Goal: Information Seeking & Learning: Learn about a topic

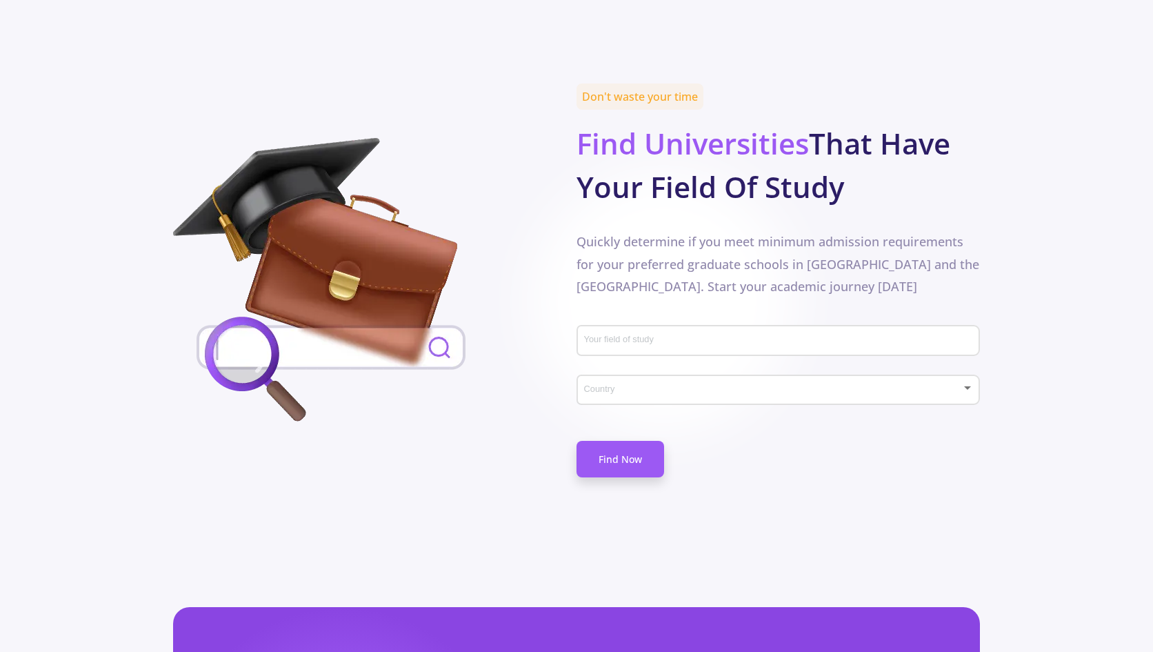
scroll to position [582, 0]
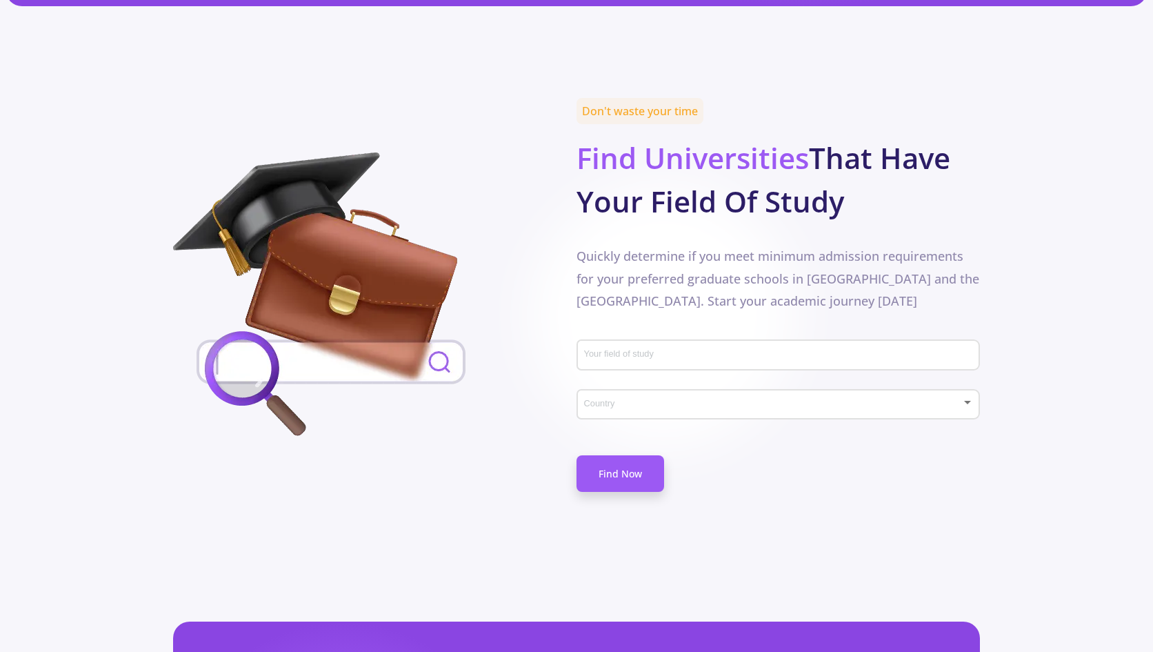
click at [666, 350] on input "Your field of study" at bounding box center [780, 356] width 394 height 12
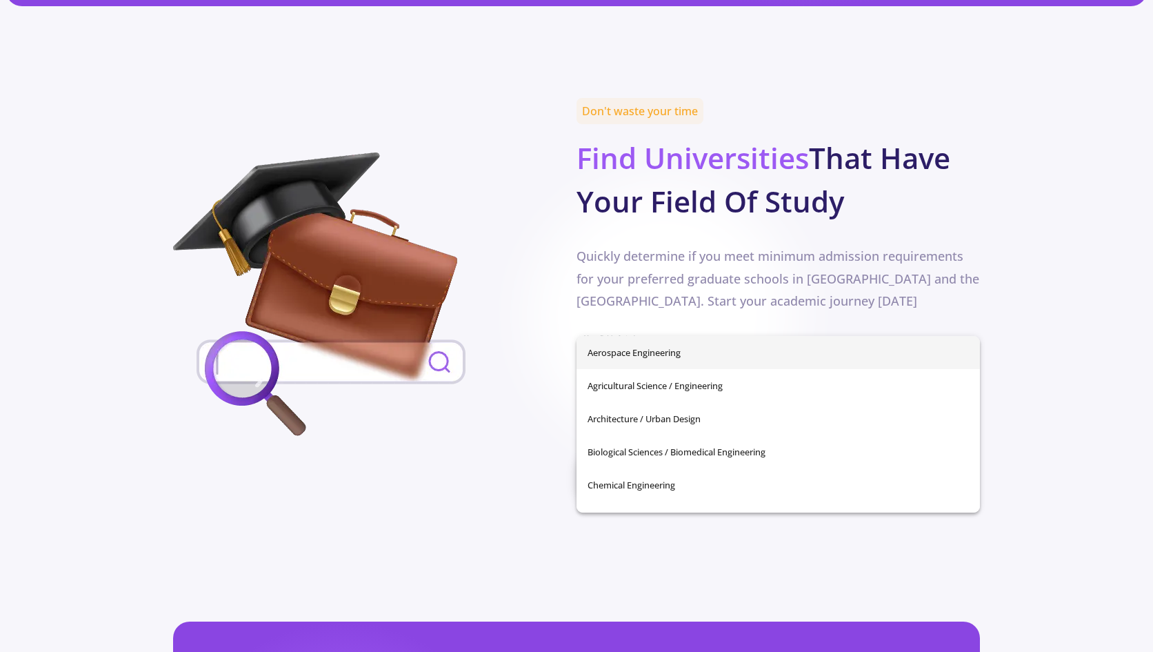
click at [678, 288] on div "Don't waste your time Find Universities That Have Your Field Of Study Quickly d…" at bounding box center [777, 297] width 403 height 389
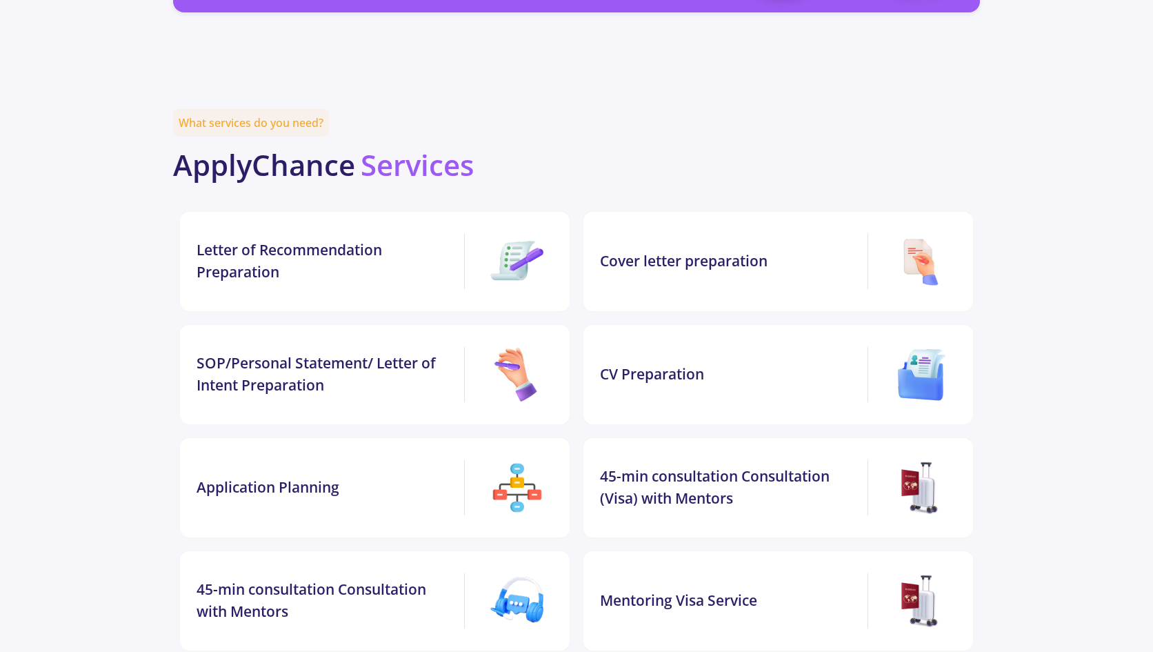
scroll to position [2231, 0]
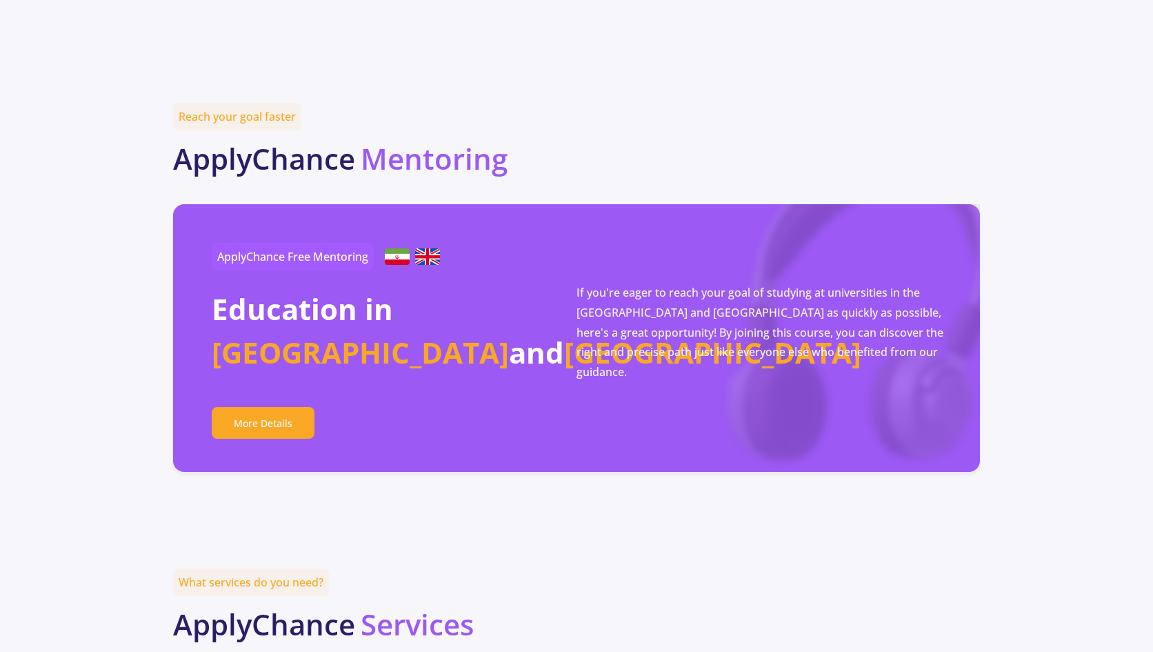
click at [420, 248] on img at bounding box center [427, 256] width 25 height 17
click at [403, 248] on img at bounding box center [397, 256] width 25 height 17
click at [269, 407] on link "More Details" at bounding box center [263, 423] width 103 height 32
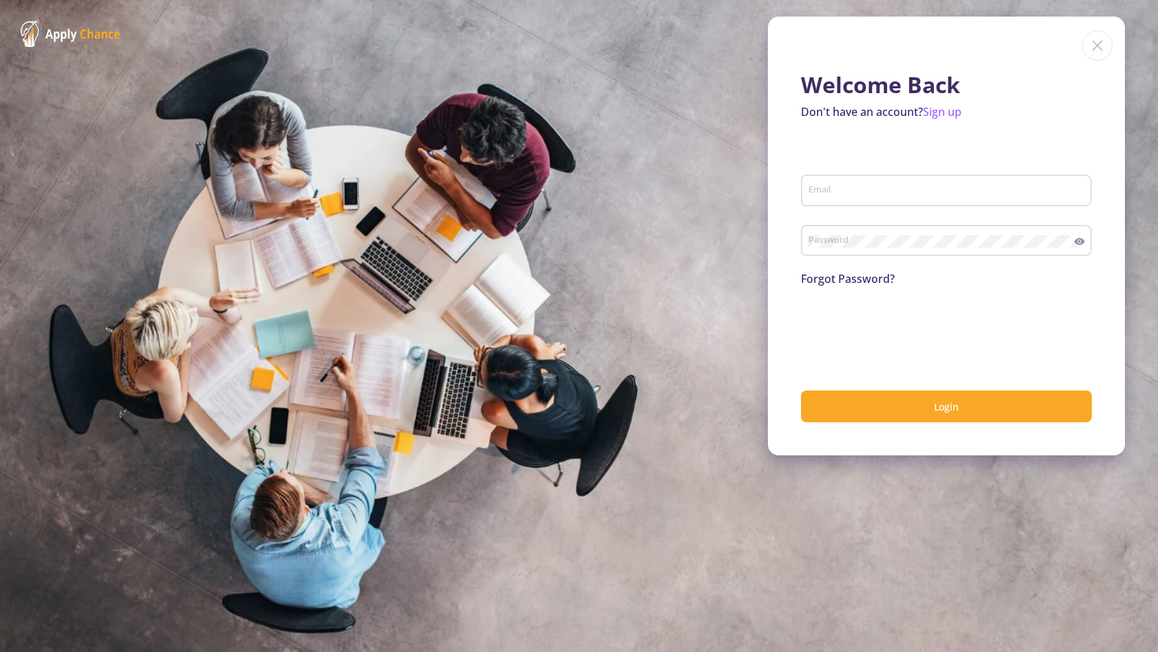
click at [1096, 47] on img at bounding box center [1097, 45] width 30 height 30
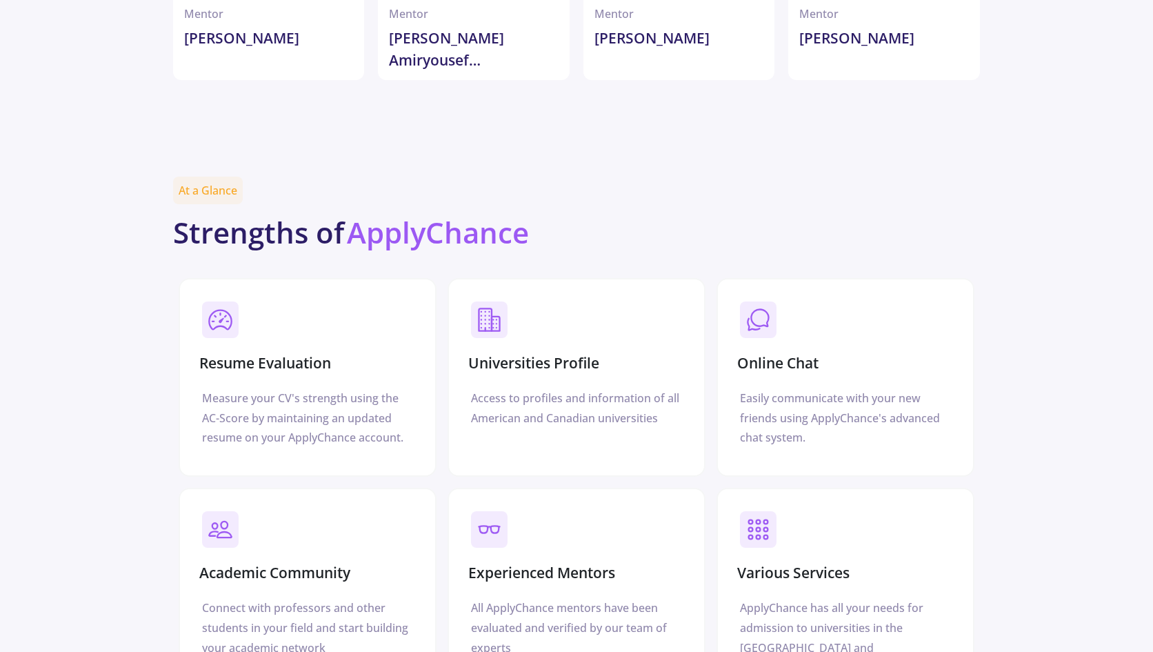
scroll to position [4111, 0]
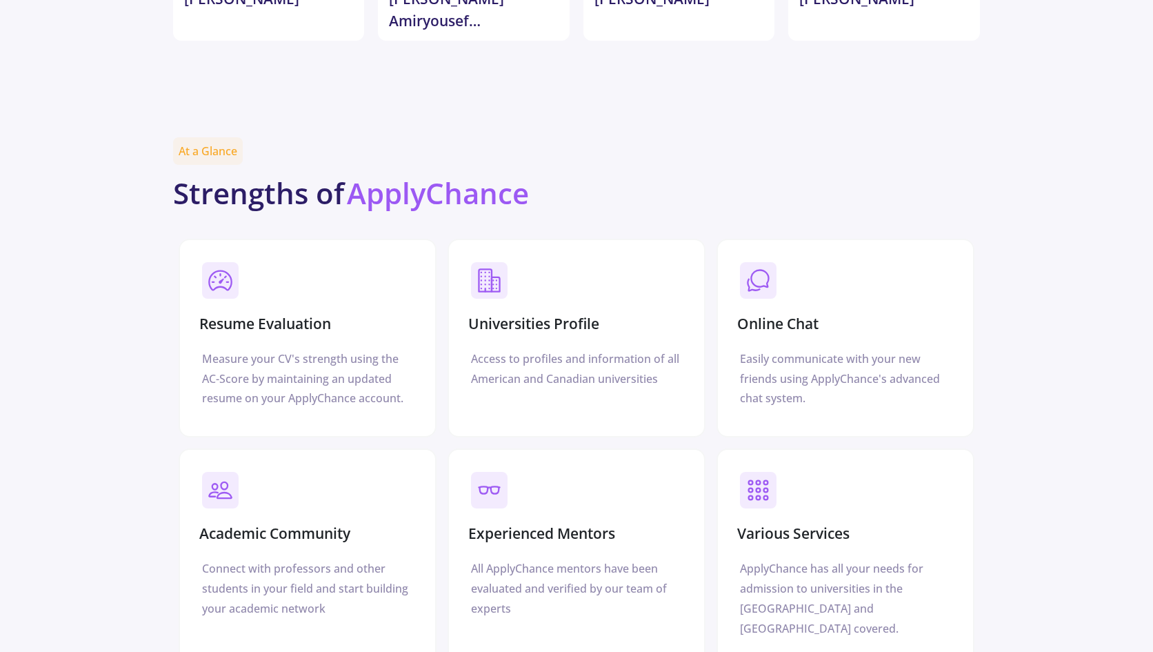
click at [563, 283] on div "Universities Profile Access to profiles and information of all American and Can…" at bounding box center [576, 338] width 258 height 199
click at [510, 466] on section "Experienced Mentors" at bounding box center [576, 506] width 222 height 81
click at [510, 525] on h3 "Experienced Mentors" at bounding box center [541, 533] width 147 height 17
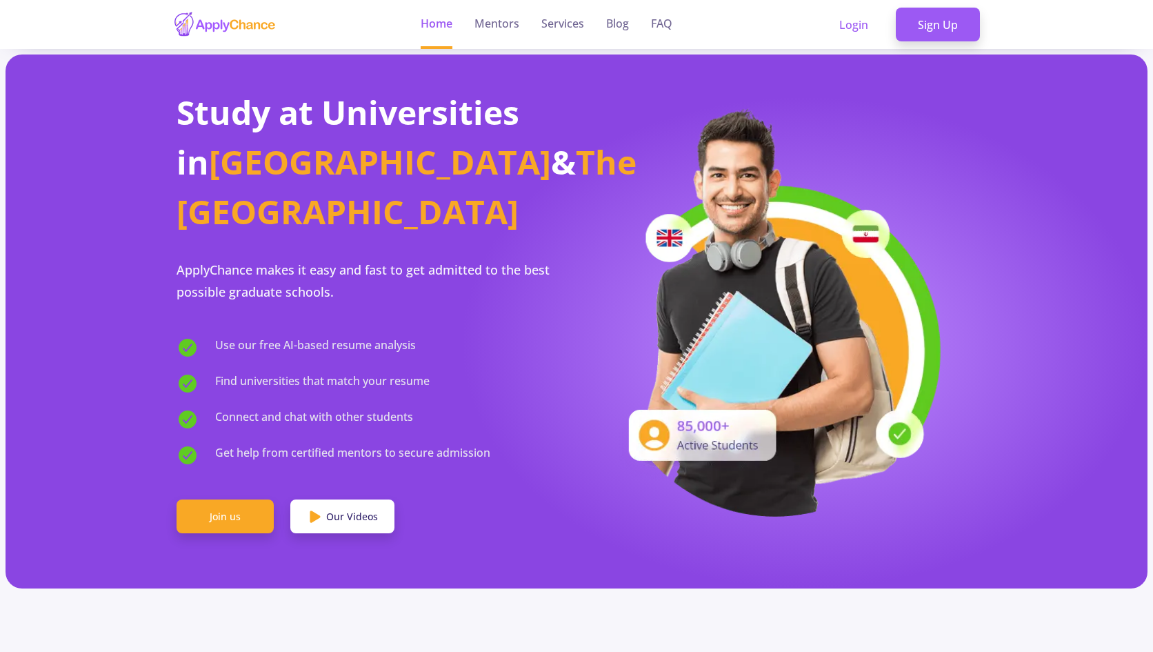
scroll to position [0, 0]
click at [230, 19] on img at bounding box center [224, 24] width 103 height 27
click at [243, 38] on link at bounding box center [224, 24] width 103 height 49
click at [256, 32] on img at bounding box center [224, 24] width 103 height 27
click at [240, 23] on img at bounding box center [224, 24] width 103 height 27
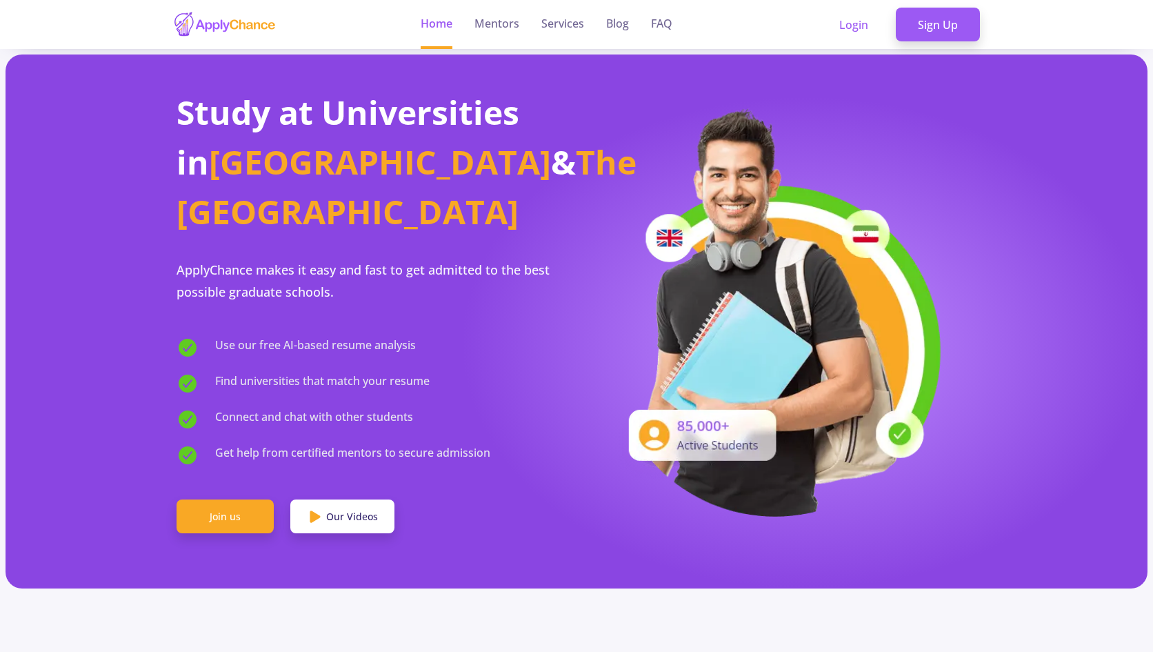
click at [325, 44] on section "Home Mentors Services Blog FAQ Login Sign Up" at bounding box center [576, 24] width 807 height 49
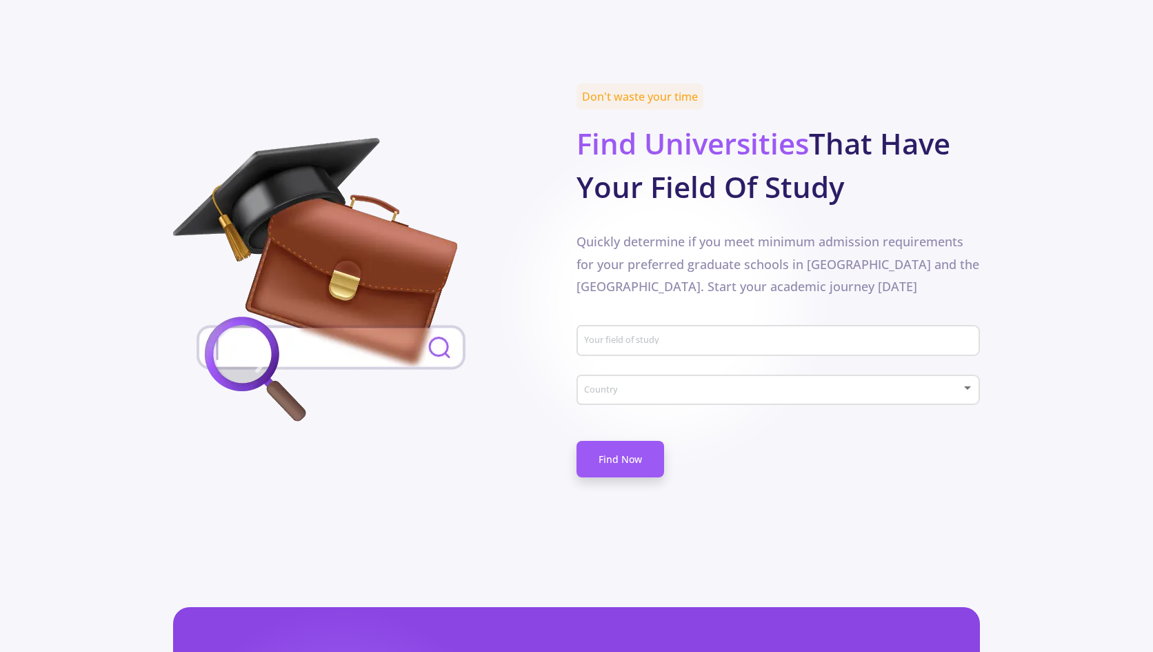
scroll to position [589, 0]
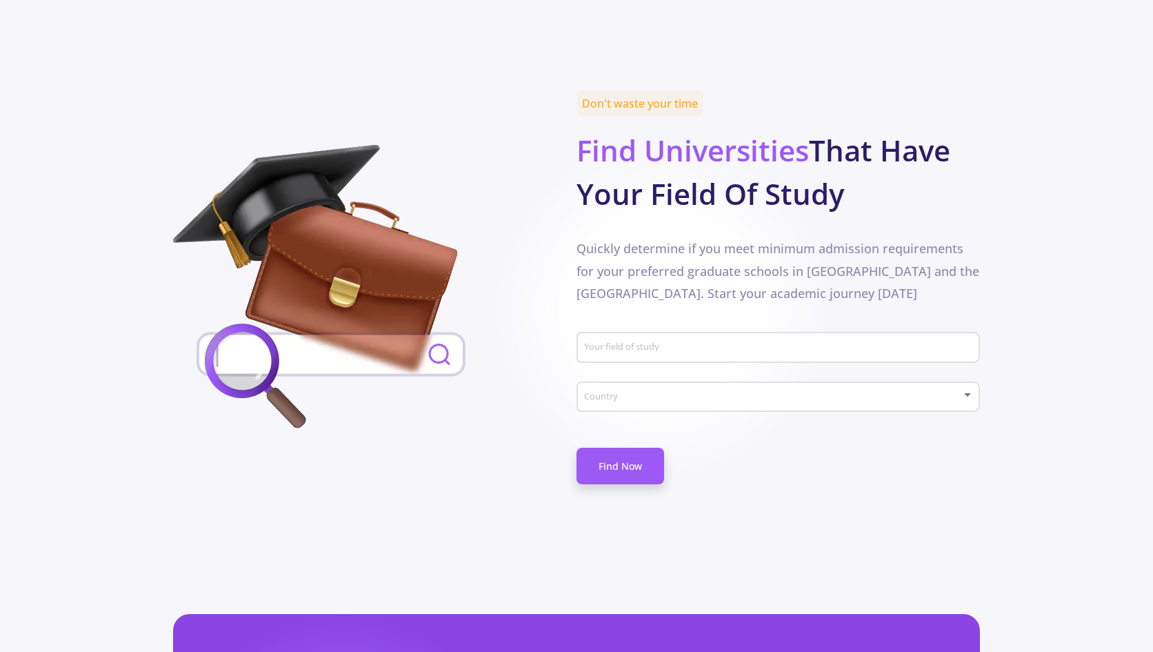
click at [643, 327] on div "Your field of study" at bounding box center [778, 345] width 390 height 36
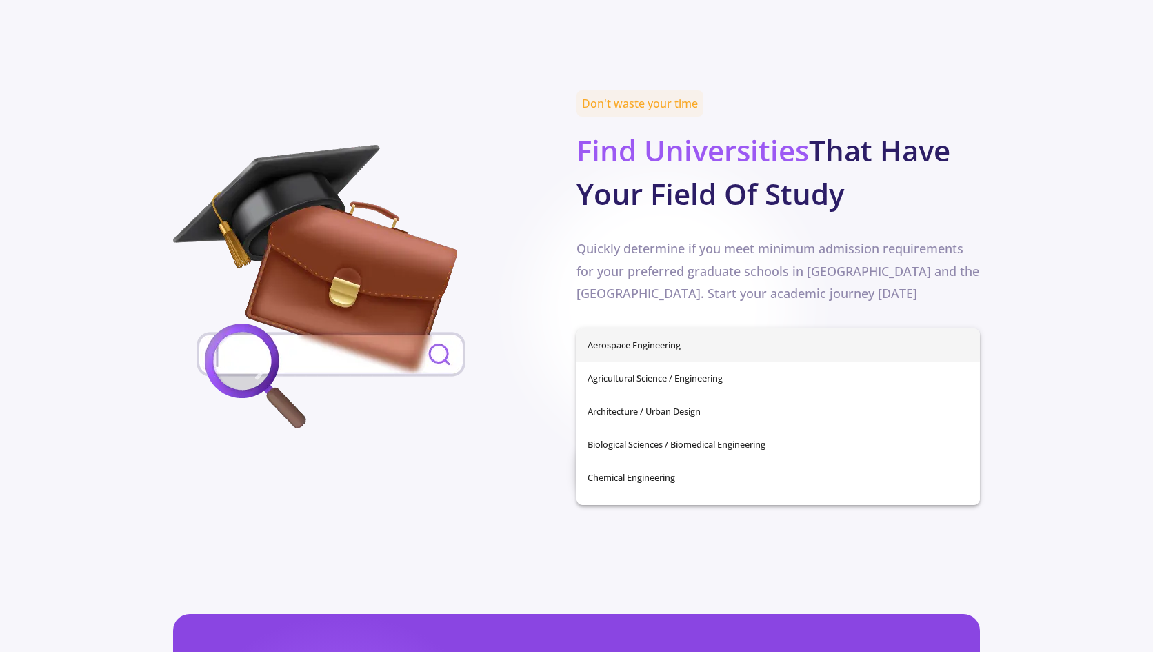
click at [563, 343] on div at bounding box center [374, 290] width 403 height 290
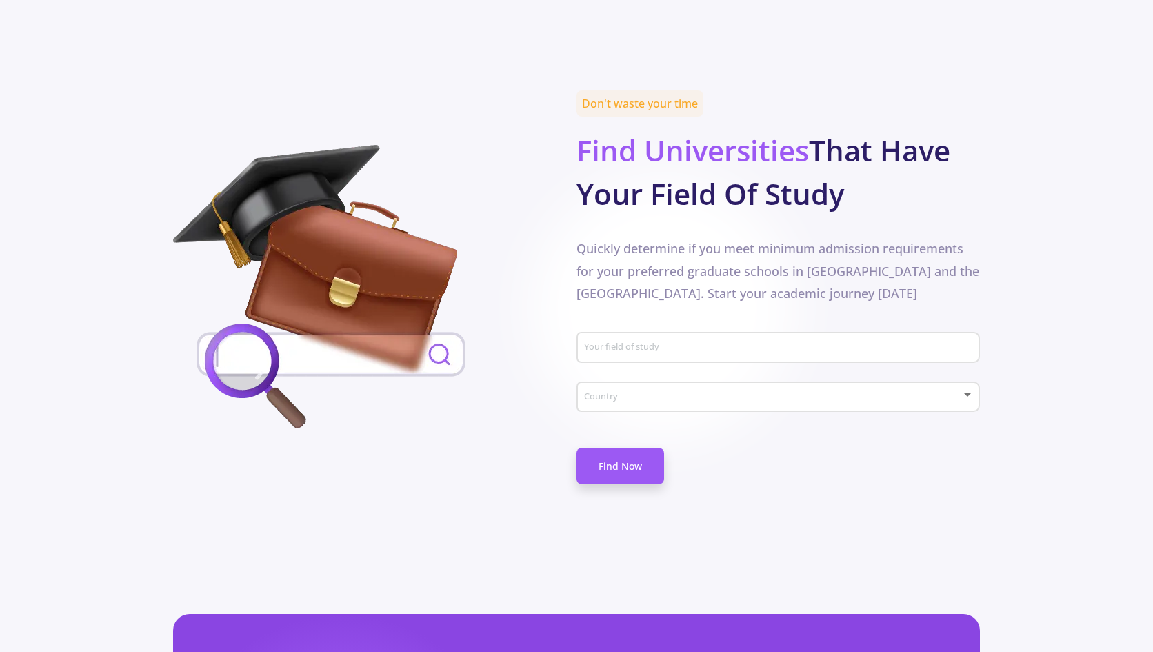
click at [616, 376] on div "Country" at bounding box center [778, 393] width 390 height 34
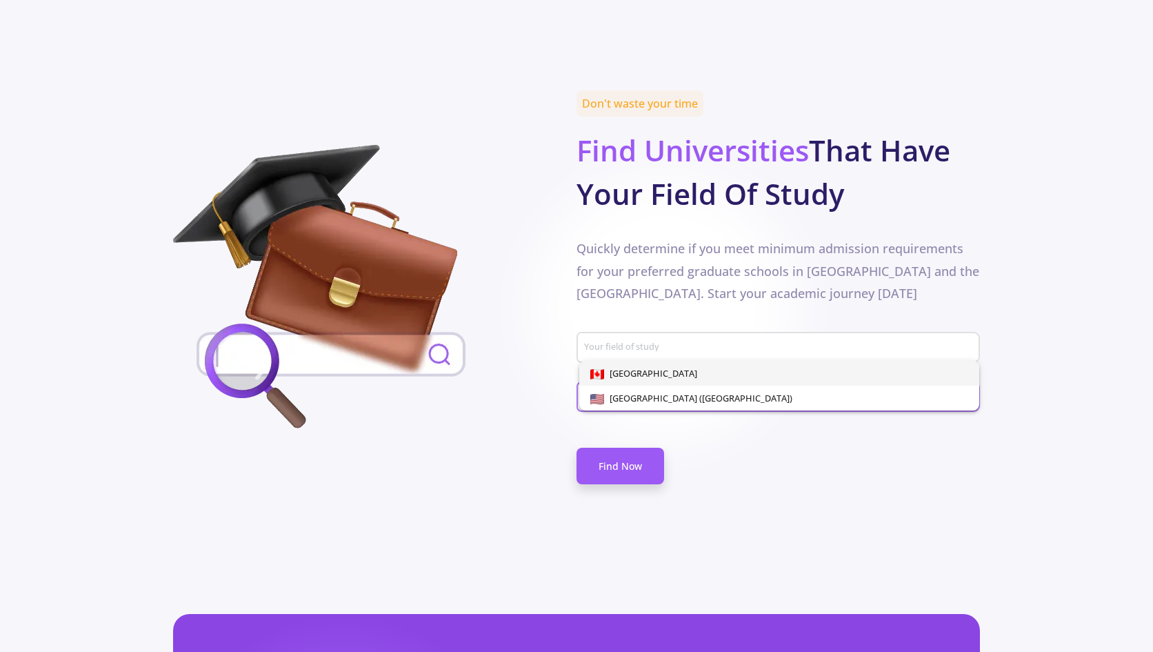
click at [609, 365] on span "[GEOGRAPHIC_DATA]" at bounding box center [779, 373] width 378 height 25
click at [647, 342] on input "Your field of study" at bounding box center [780, 348] width 394 height 12
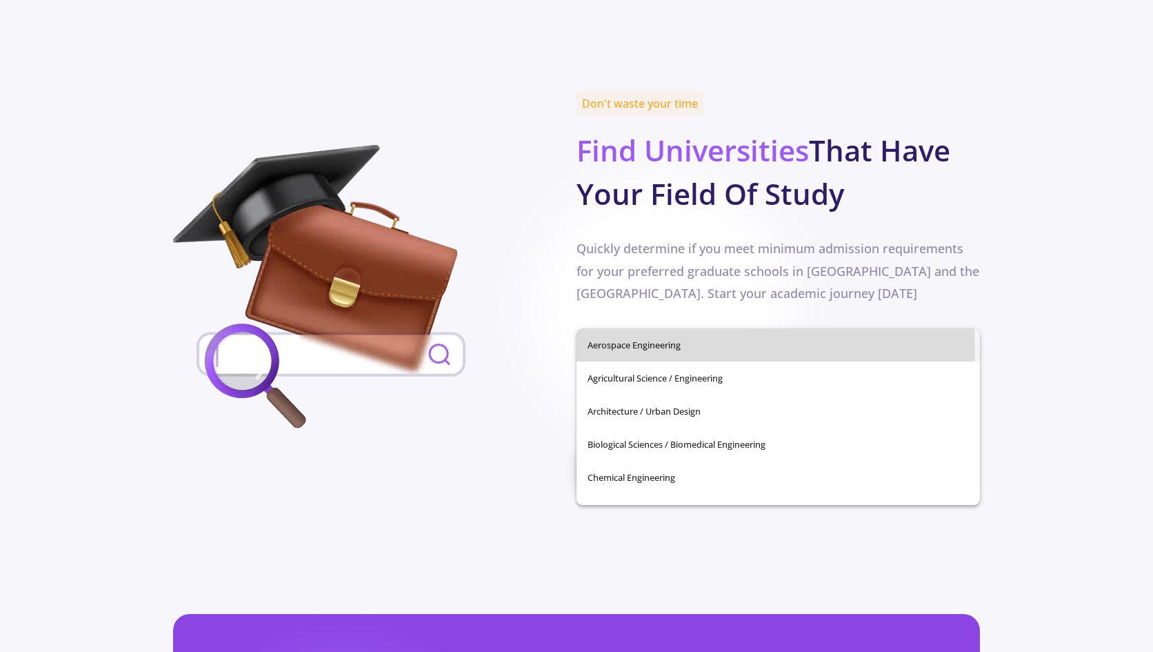
click at [653, 347] on span "Aerospace Engineering" at bounding box center [777, 344] width 381 height 33
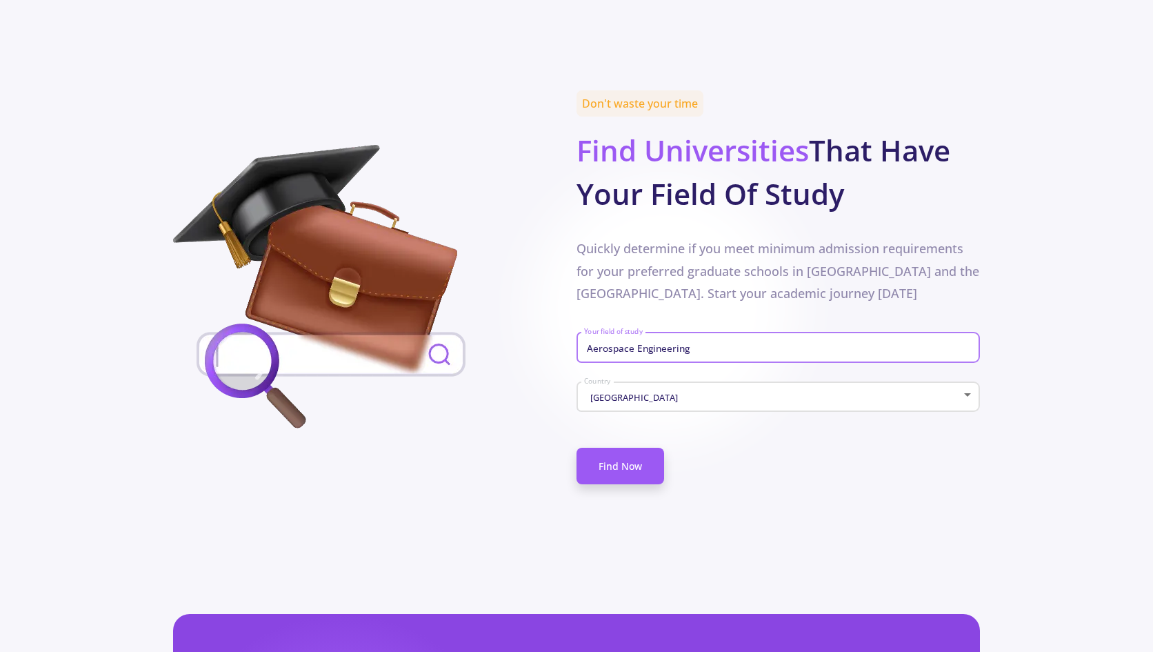
click at [662, 327] on div "Aerospace Engineering Your field of study" at bounding box center [778, 345] width 390 height 36
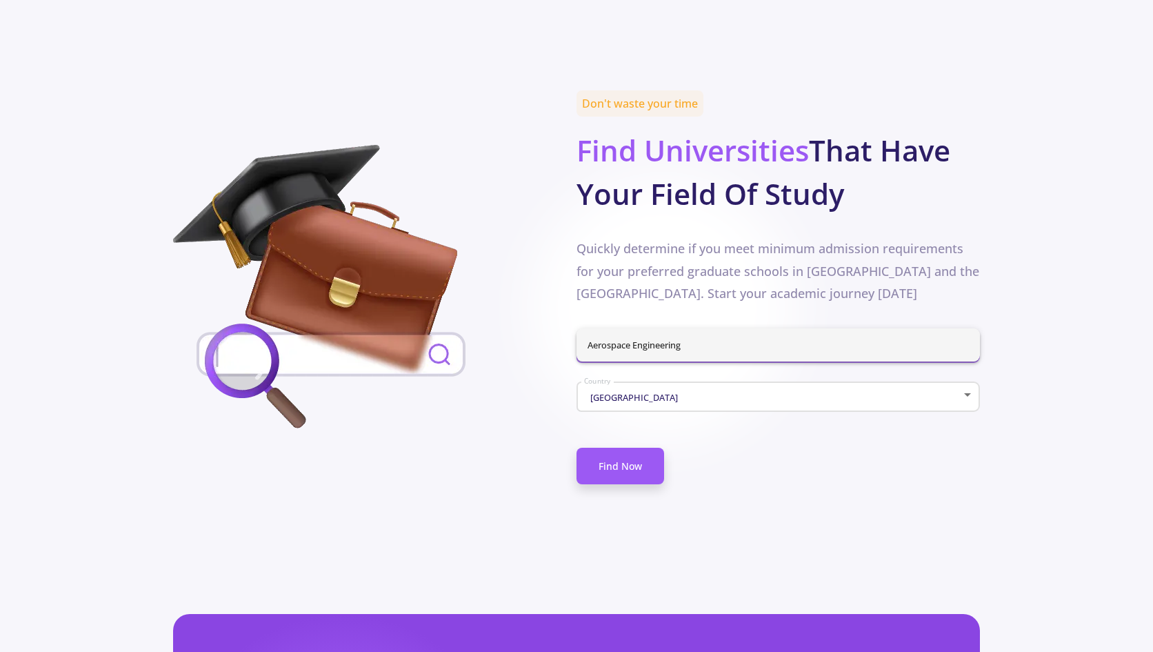
type input "A"
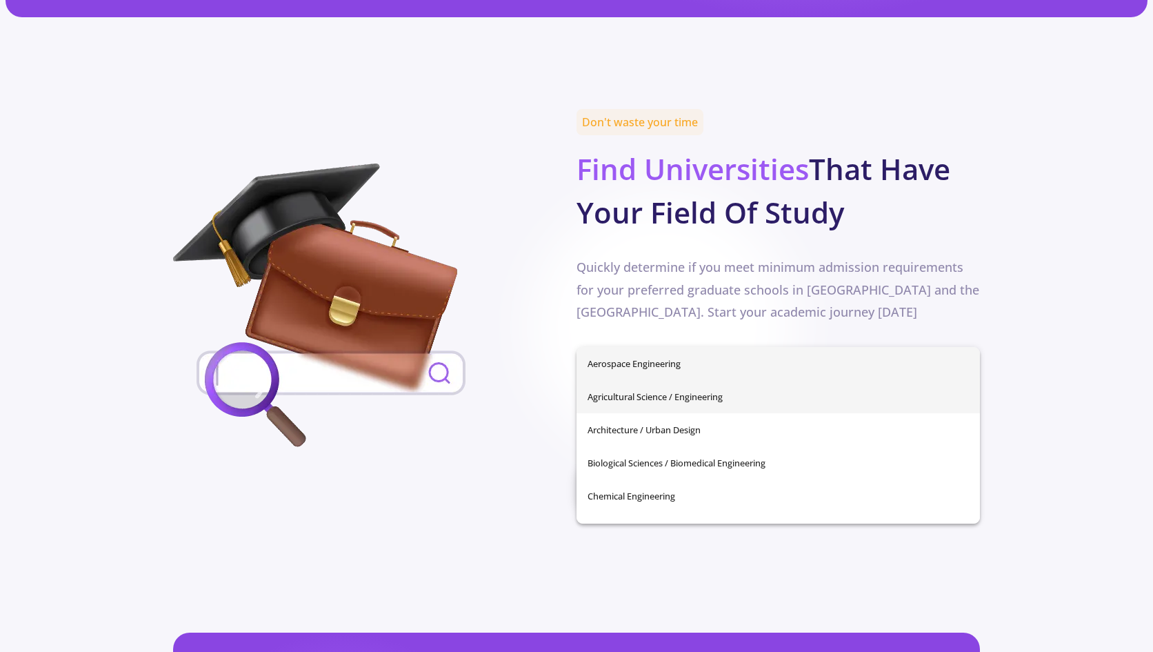
scroll to position [0, 0]
click at [742, 392] on span "Agricultural Science / Engineering" at bounding box center [777, 396] width 381 height 33
type input "Agricultural Science / Engineering"
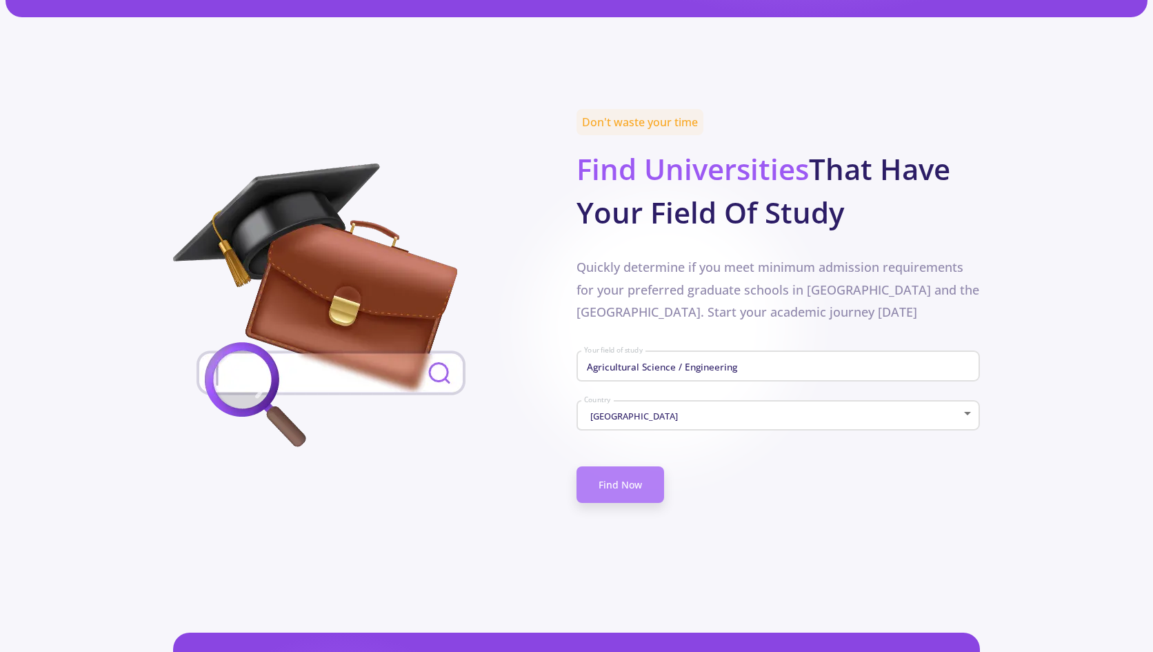
click at [647, 466] on link "Find Now" at bounding box center [620, 484] width 88 height 37
click at [623, 466] on link "Find Now" at bounding box center [620, 484] width 88 height 37
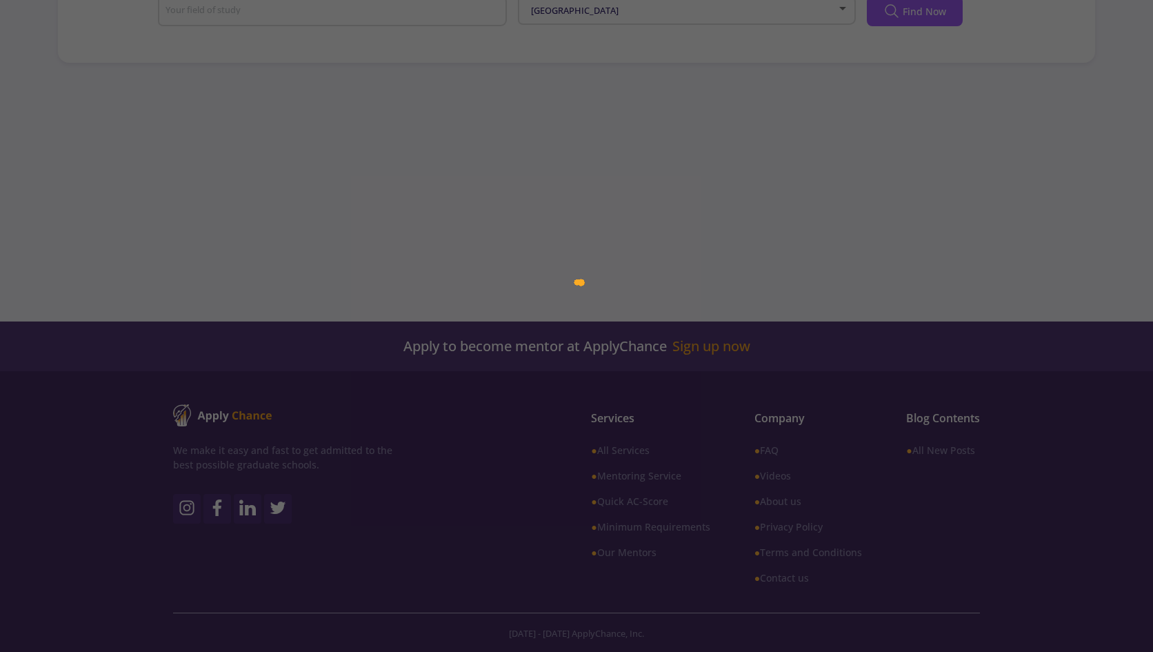
drag, startPoint x: 704, startPoint y: 324, endPoint x: 708, endPoint y: 334, distance: 10.5
click at [708, 334] on div at bounding box center [576, 326] width 1153 height 652
type input "Agricultural Science / Engineering"
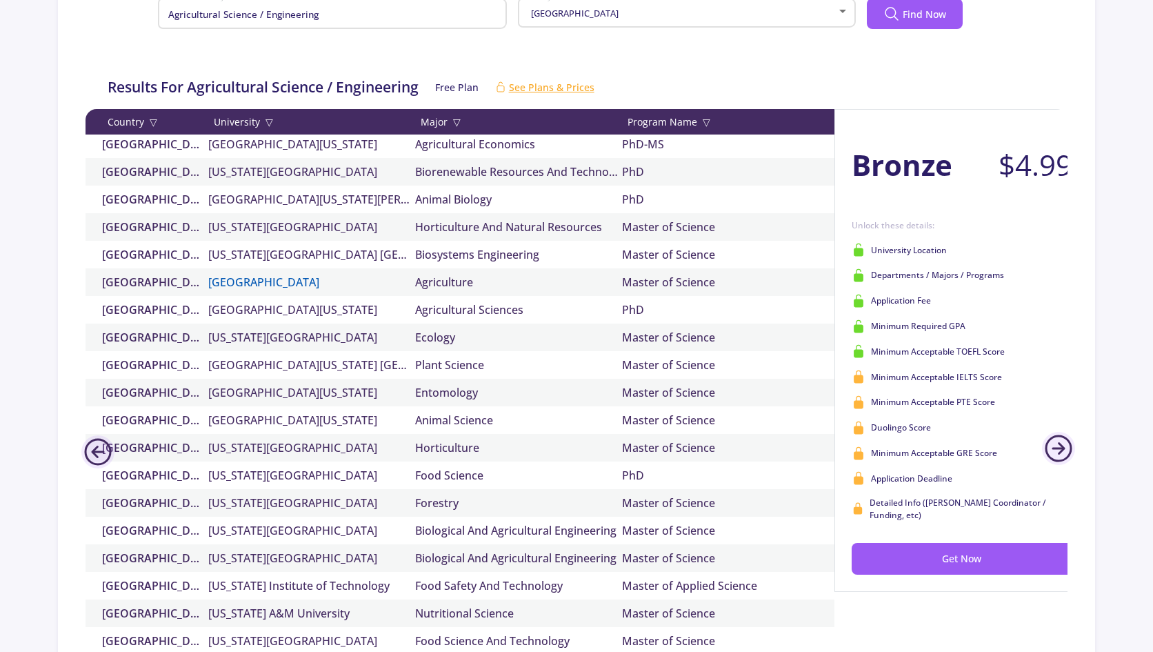
scroll to position [41, 0]
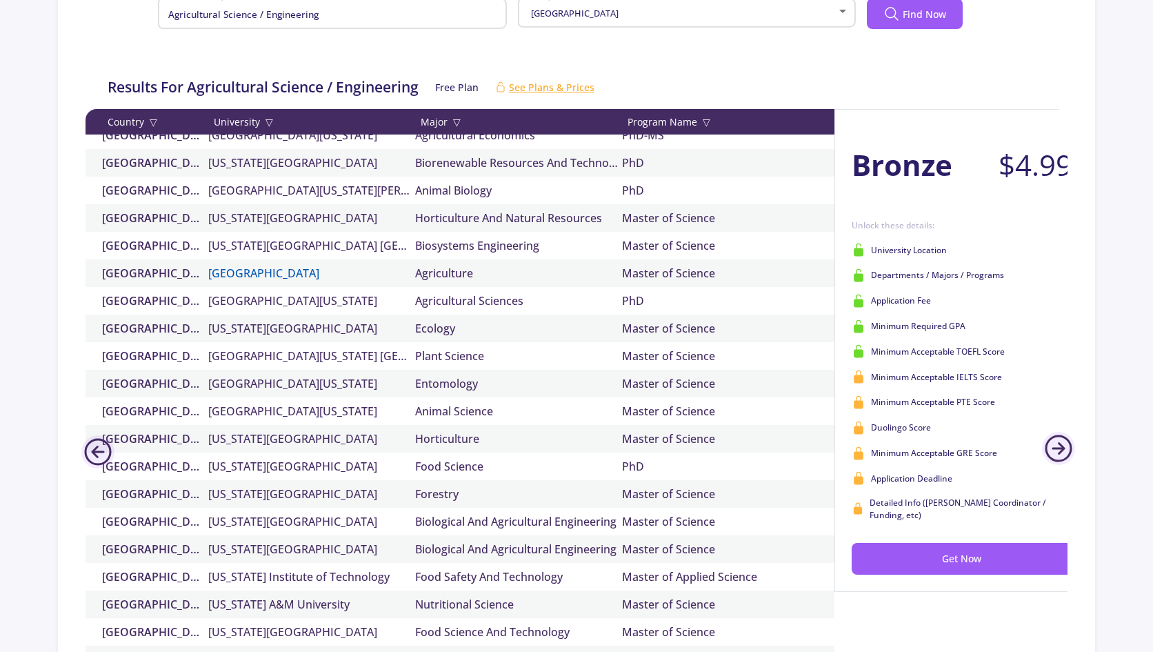
click at [284, 268] on link "[GEOGRAPHIC_DATA]" at bounding box center [311, 273] width 207 height 17
click at [290, 272] on link "[GEOGRAPHIC_DATA]" at bounding box center [311, 273] width 207 height 17
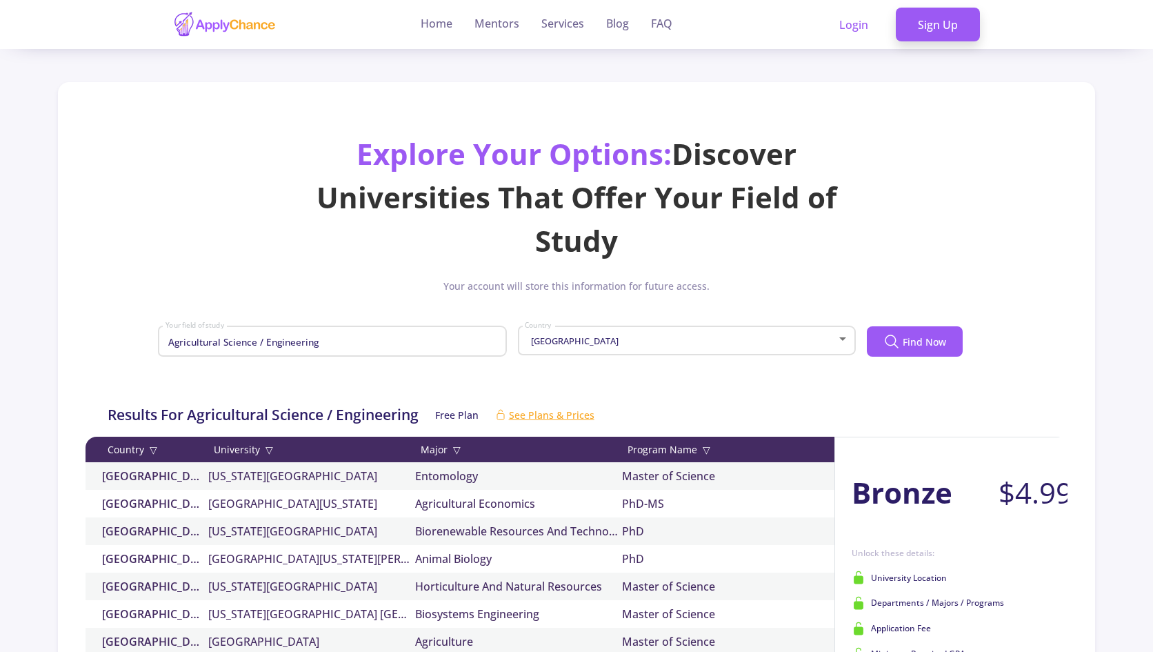
scroll to position [0, 0]
